Goal: Navigation & Orientation: Go to known website

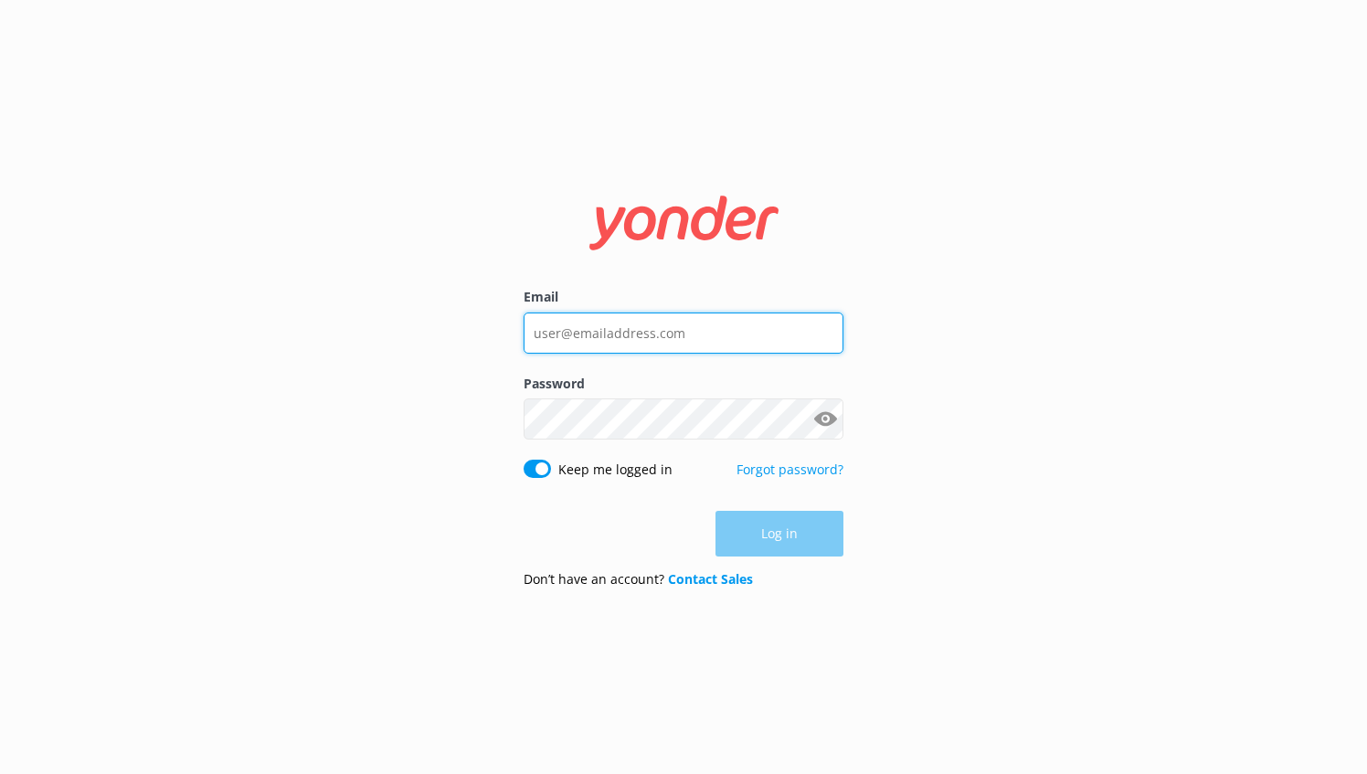
type input "[EMAIL_ADDRESS][DOMAIN_NAME]"
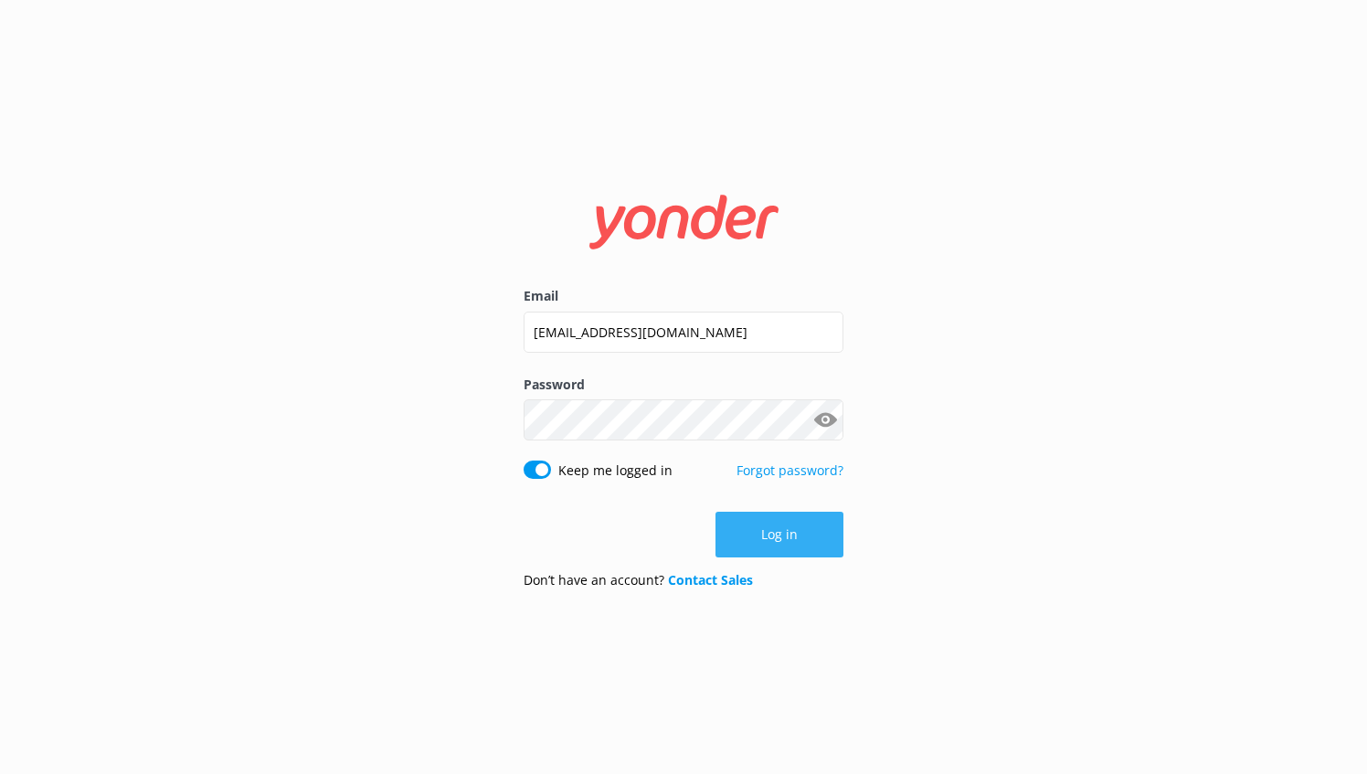
click at [798, 538] on div "Log in" at bounding box center [684, 535] width 320 height 46
click at [799, 525] on button "Log in" at bounding box center [780, 535] width 128 height 46
